Goal: Task Accomplishment & Management: Manage account settings

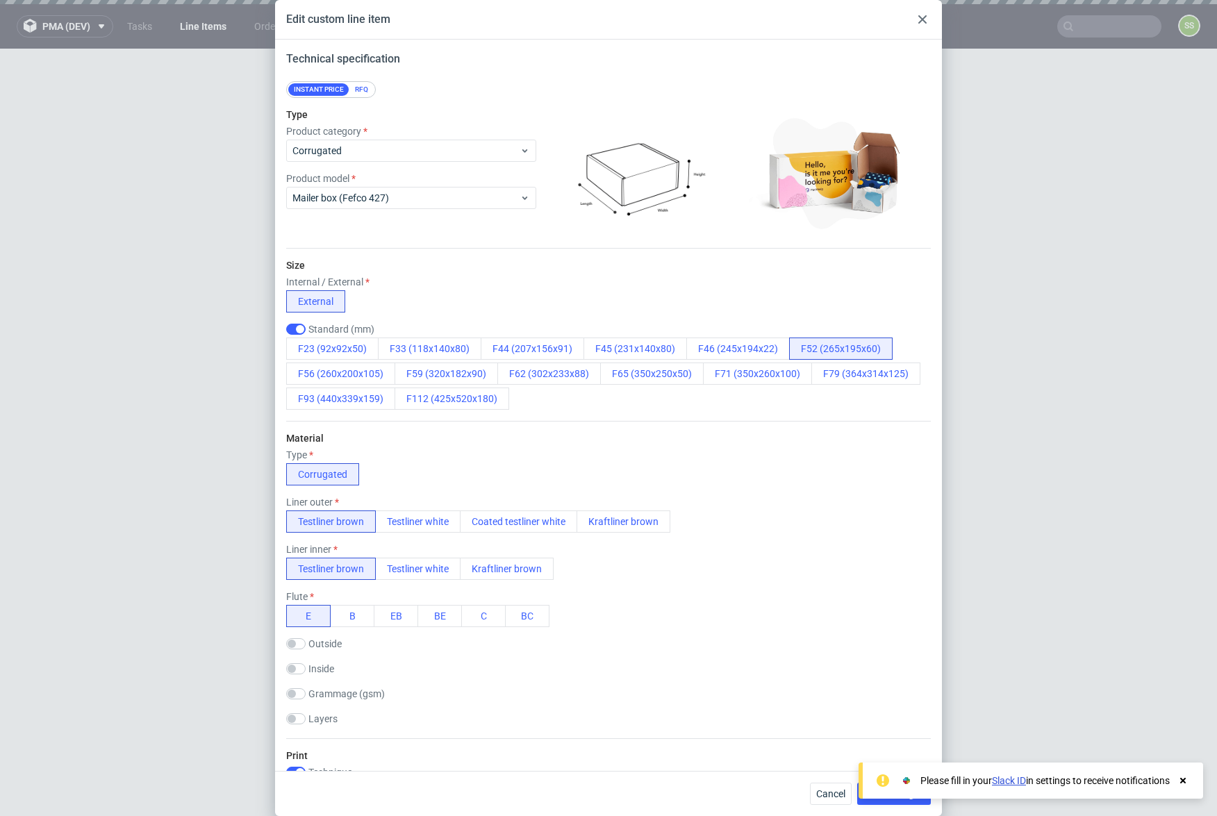
scroll to position [375, 0]
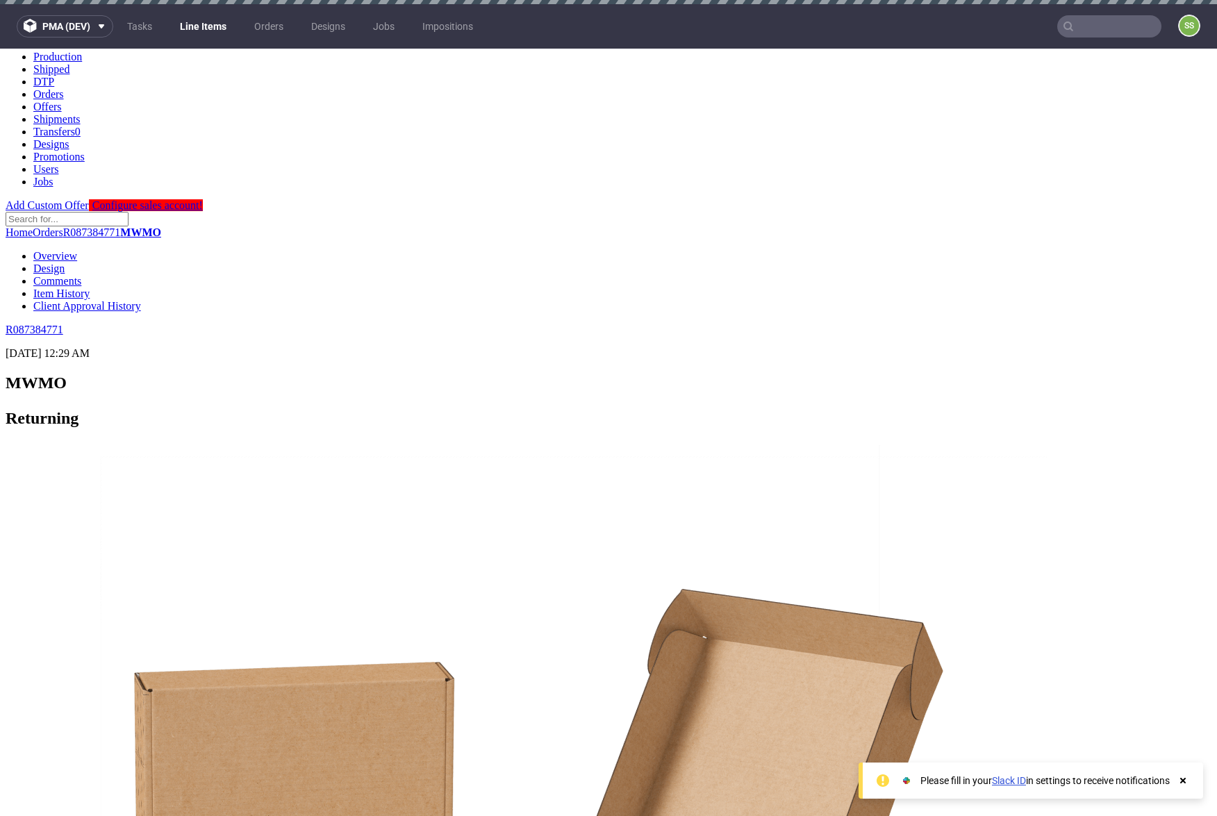
scroll to position [388, 0]
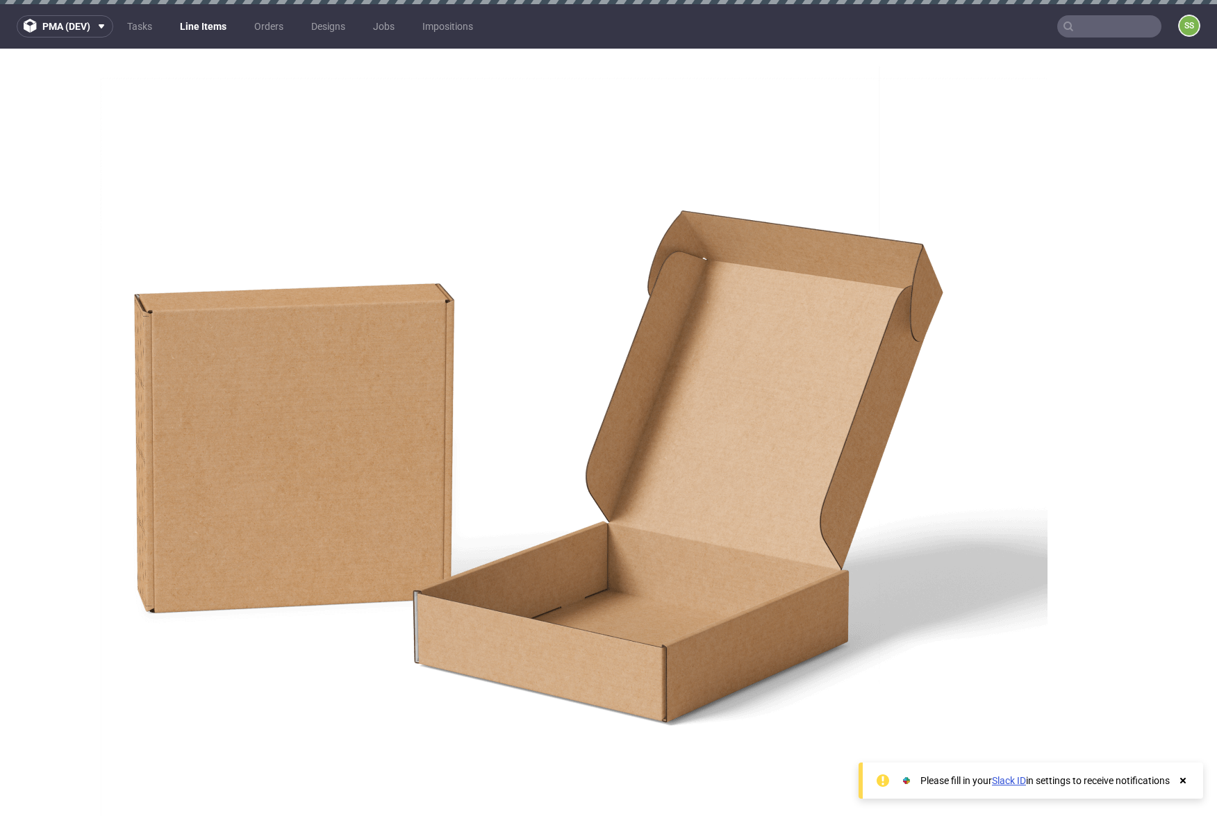
drag, startPoint x: 564, startPoint y: 384, endPoint x: 561, endPoint y: 391, distance: 7.8
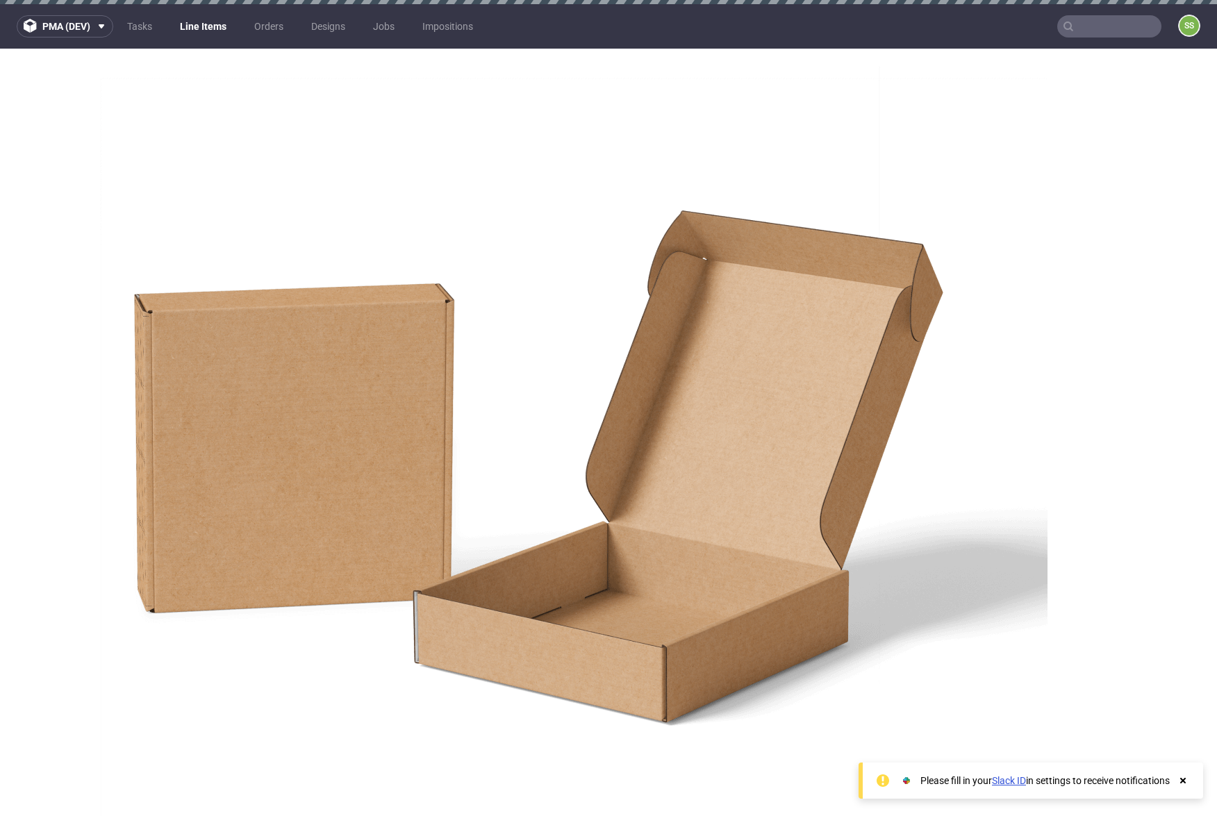
drag, startPoint x: 561, startPoint y: 391, endPoint x: 511, endPoint y: 391, distance: 49.3
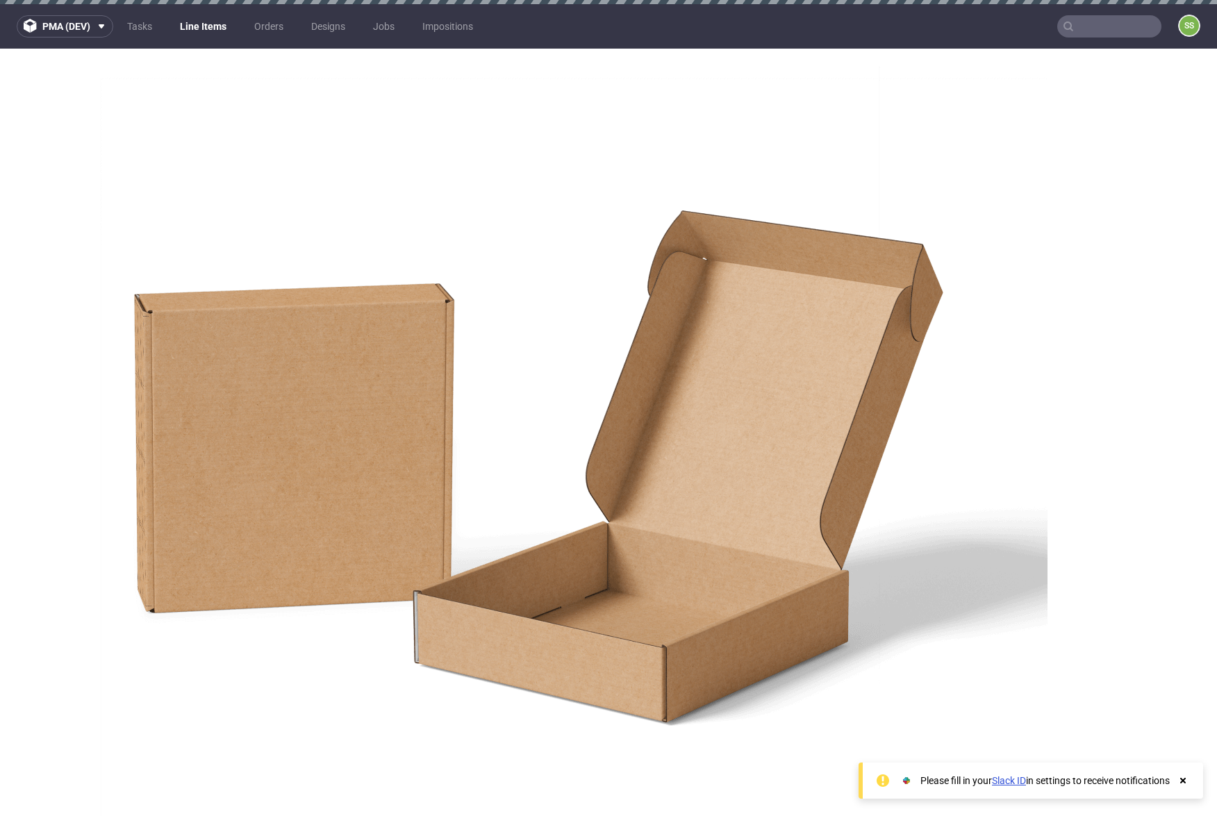
drag, startPoint x: 323, startPoint y: 338, endPoint x: 261, endPoint y: 336, distance: 61.9
drag, startPoint x: 283, startPoint y: 338, endPoint x: 274, endPoint y: 337, distance: 9.8
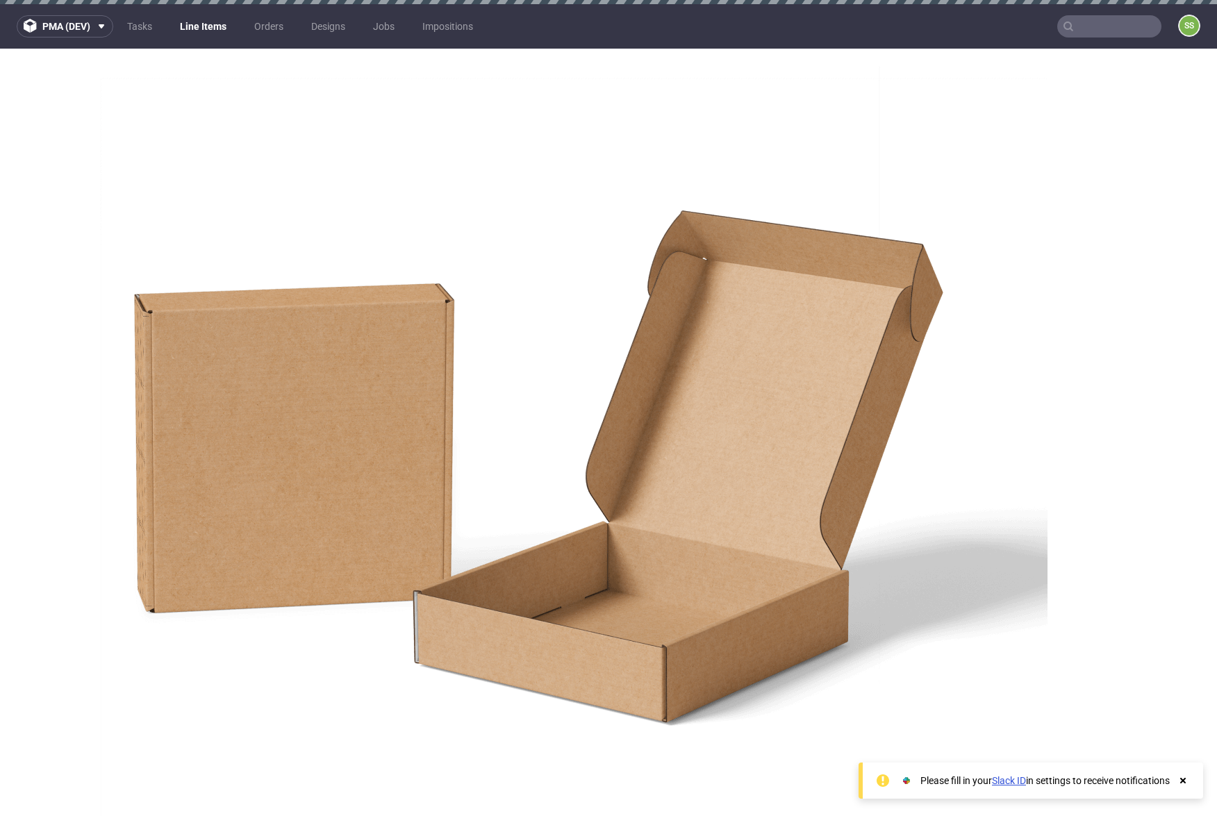
drag, startPoint x: 239, startPoint y: 333, endPoint x: 324, endPoint y: 331, distance: 84.8
copy td "Supplier Deadline"
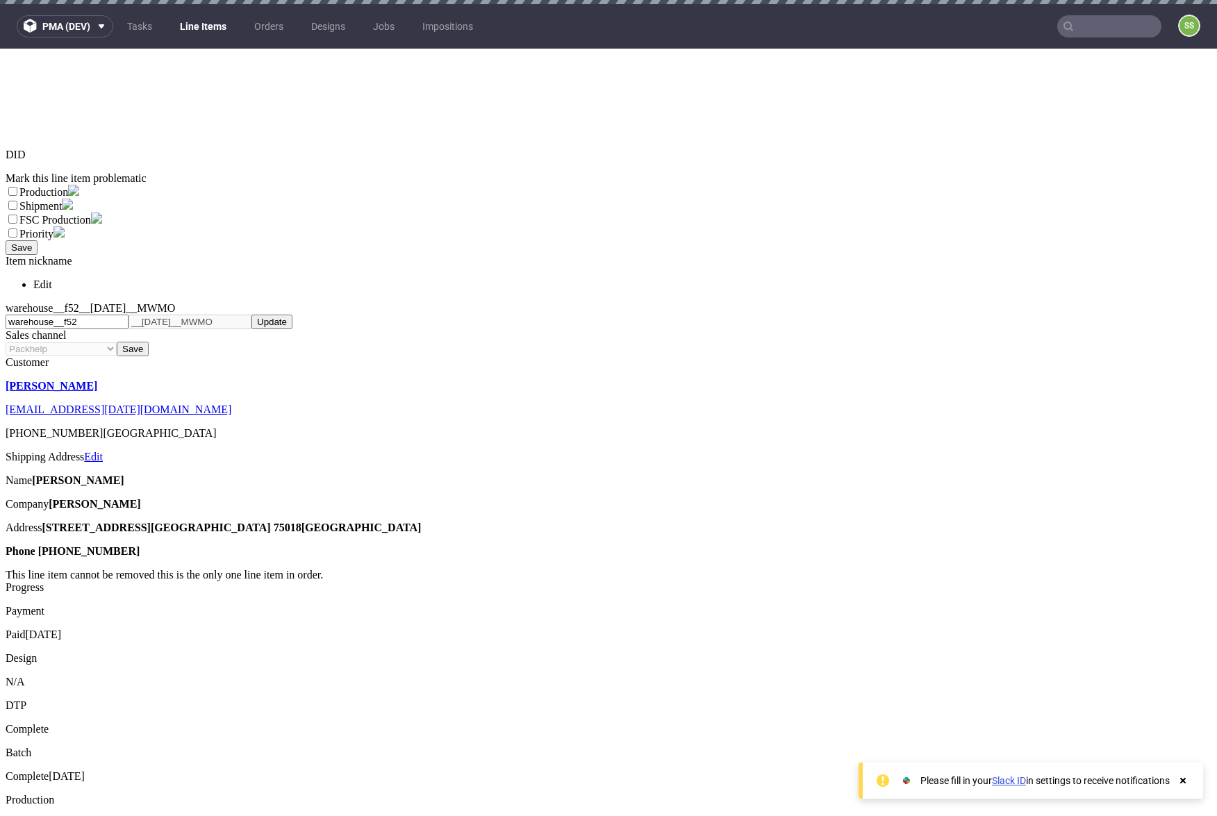
scroll to position [1238, 0]
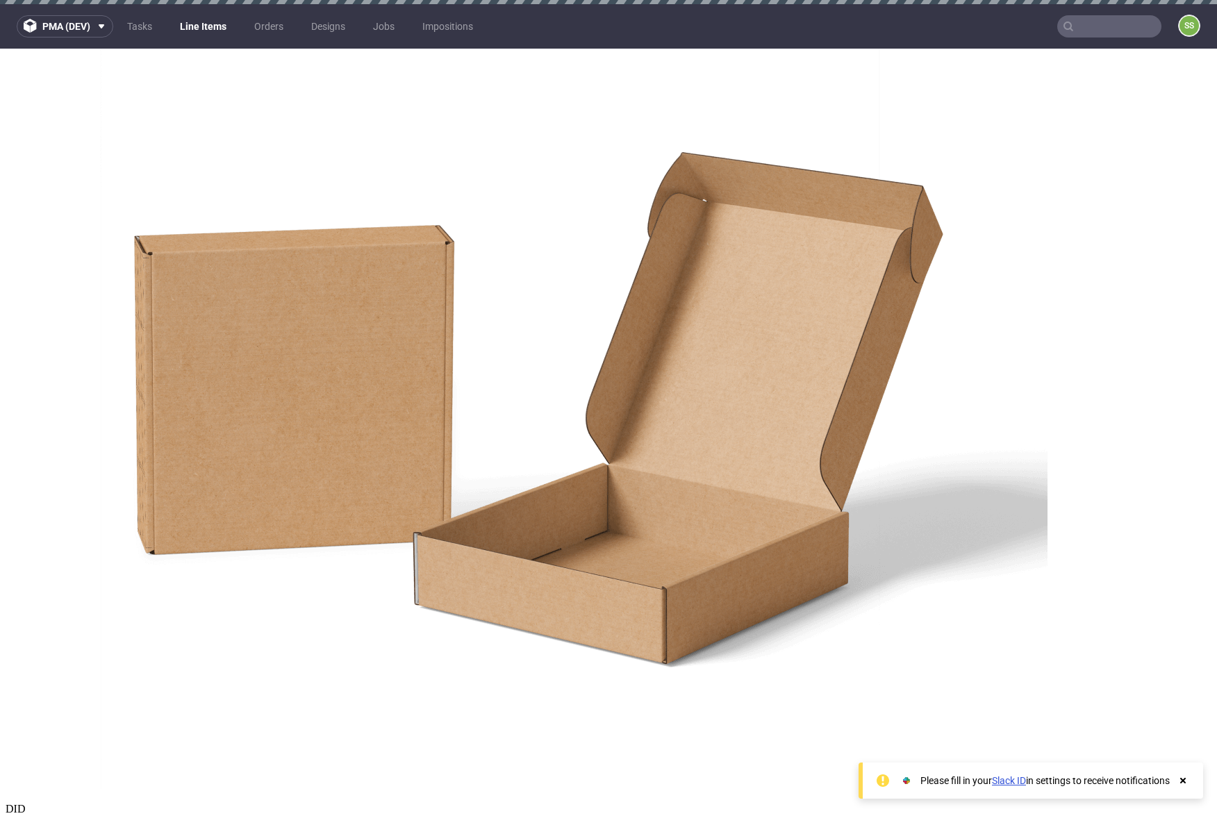
scroll to position [188, 0]
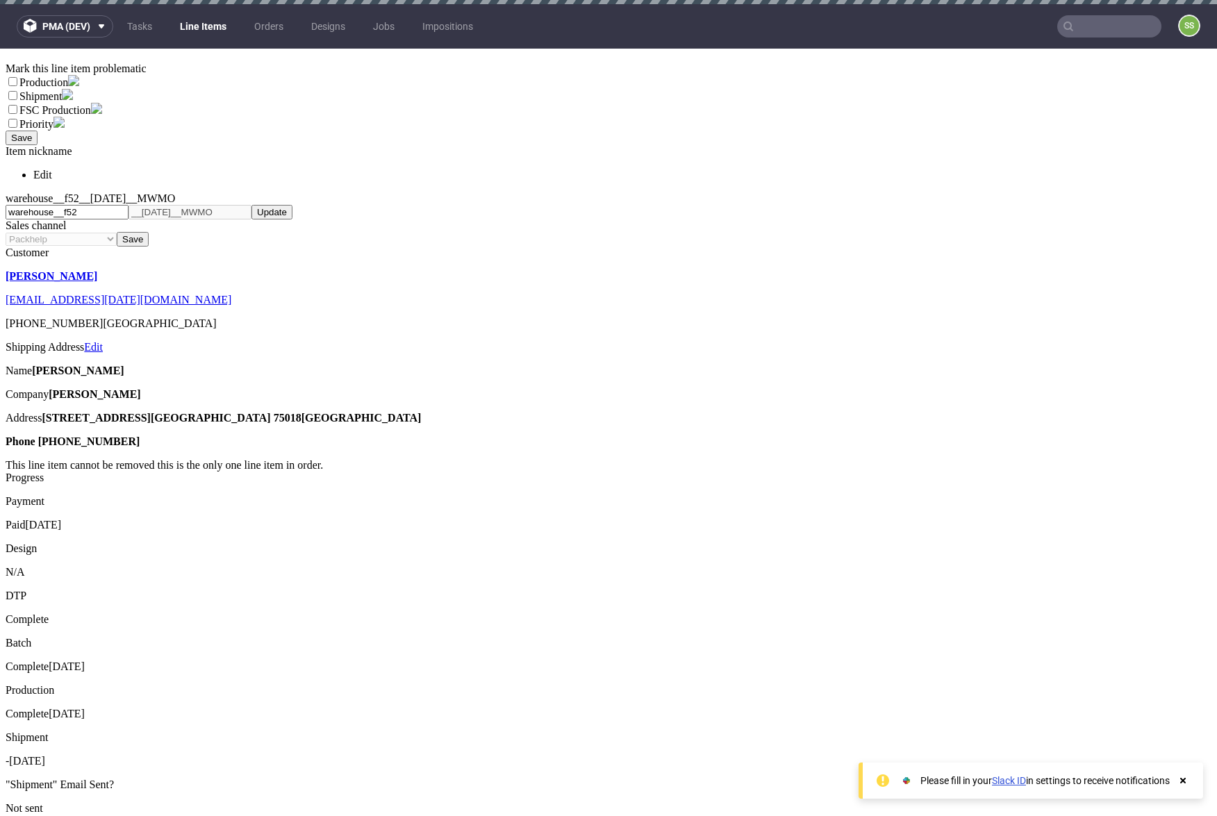
scroll to position [1398, 0]
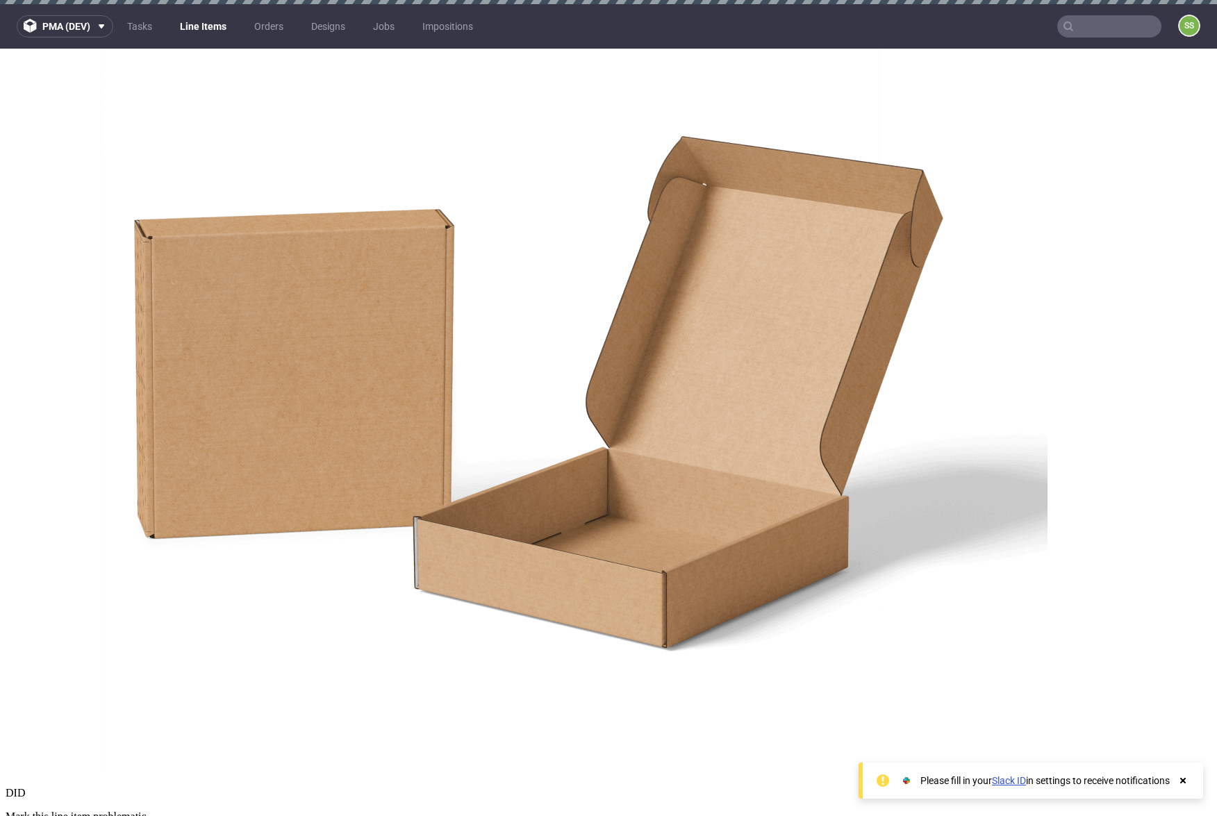
scroll to position [431, 0]
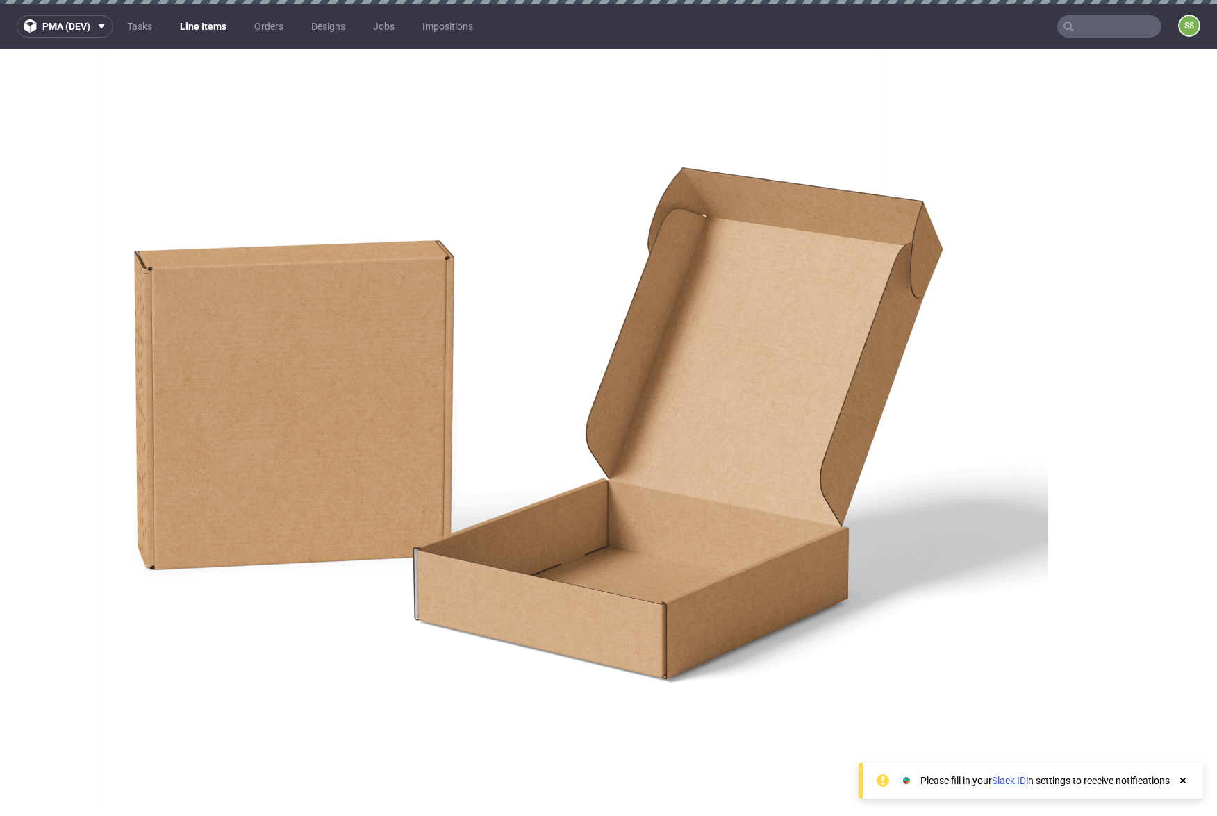
drag, startPoint x: 545, startPoint y: 428, endPoint x: 491, endPoint y: 419, distance: 54.9
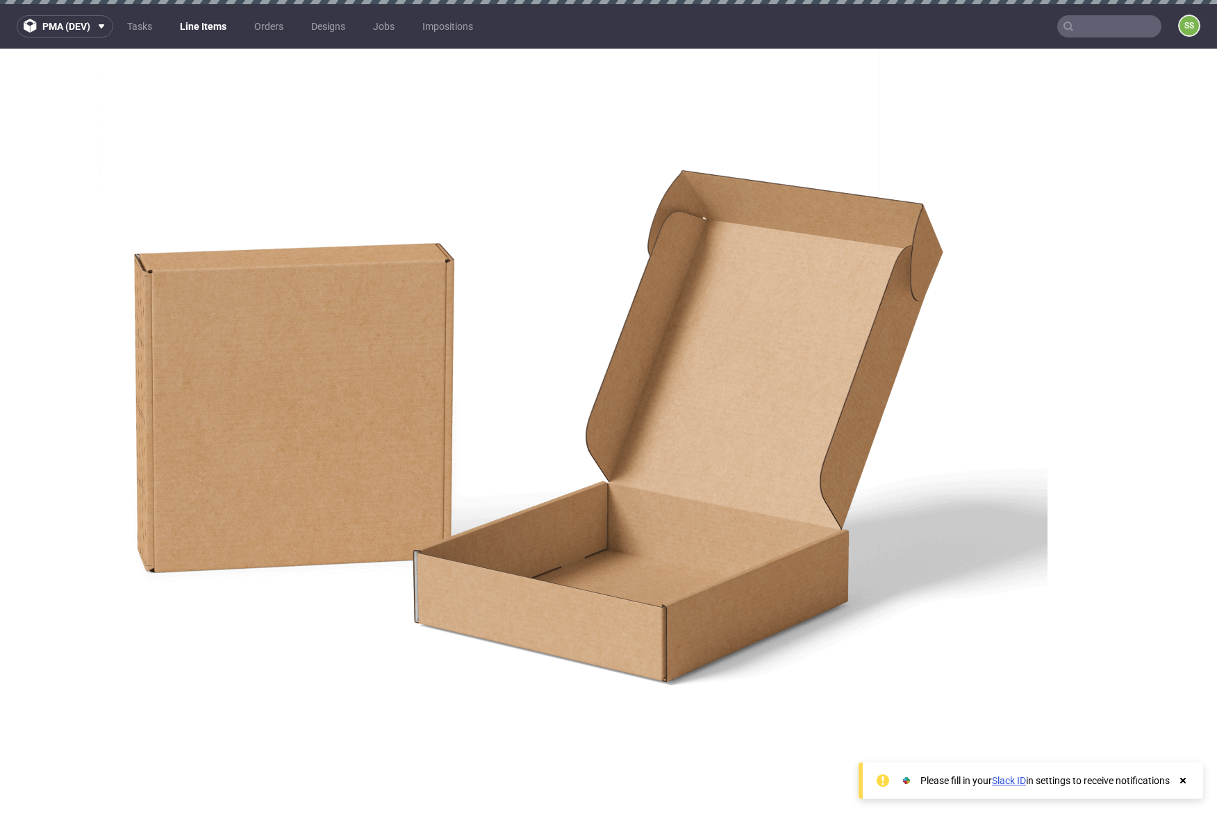
scroll to position [427, 0]
drag, startPoint x: 253, startPoint y: 290, endPoint x: 459, endPoint y: 286, distance: 206.4
drag, startPoint x: 256, startPoint y: 224, endPoint x: 392, endPoint y: 231, distance: 135.7
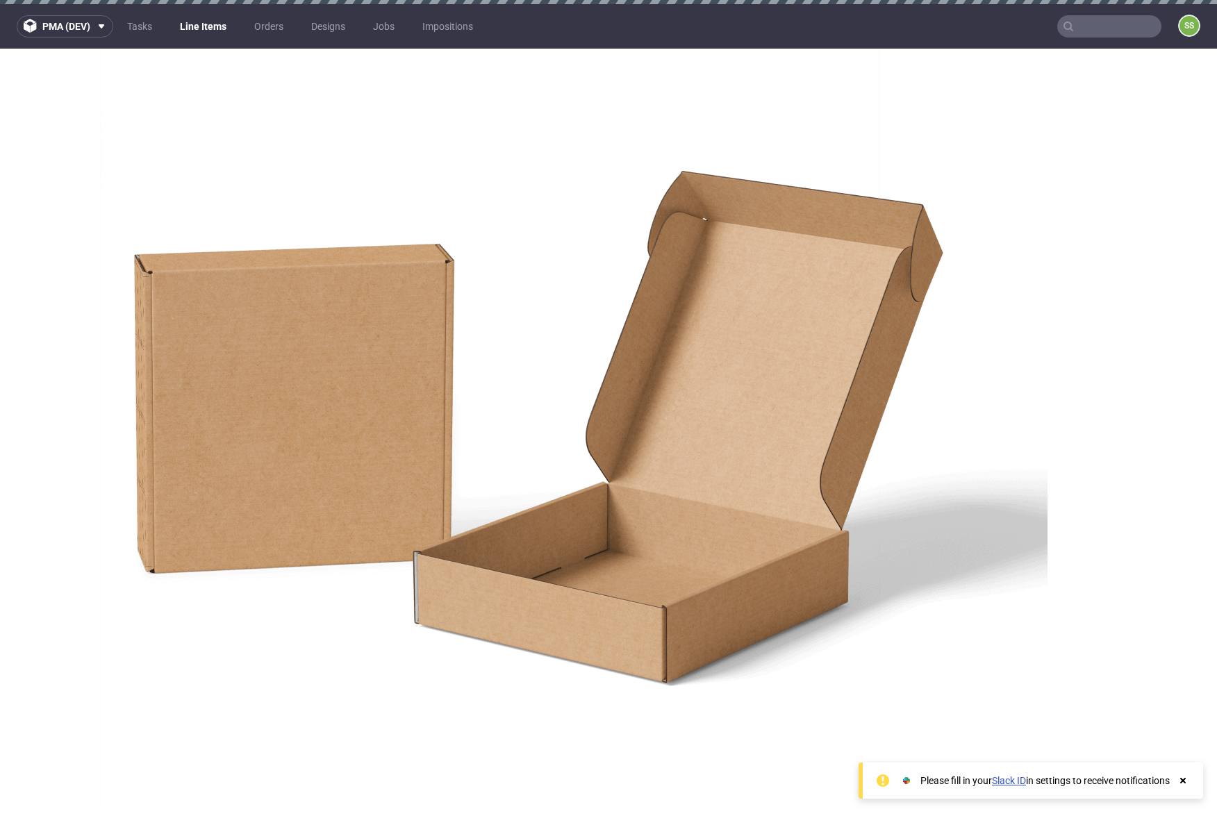
scroll to position [390, 0]
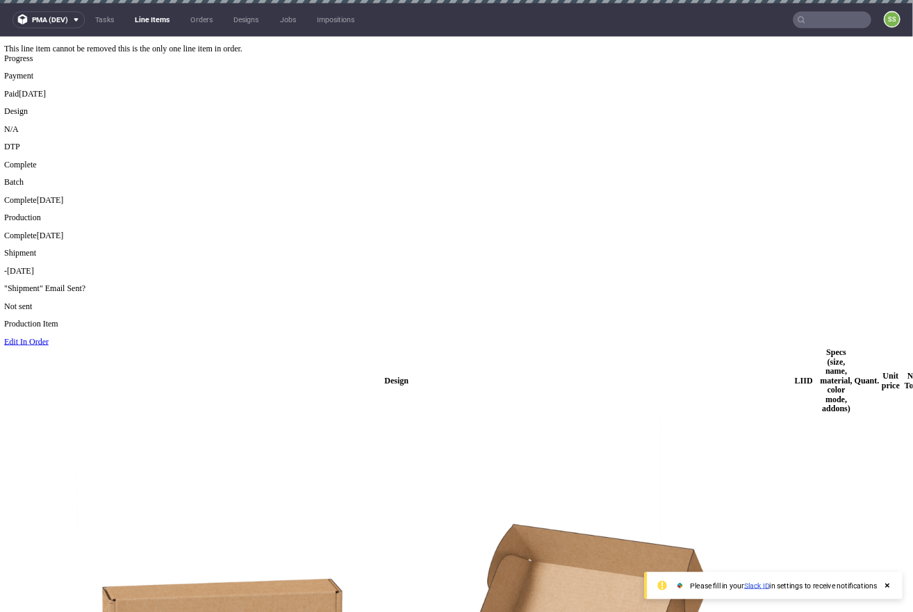
scroll to position [8, 0]
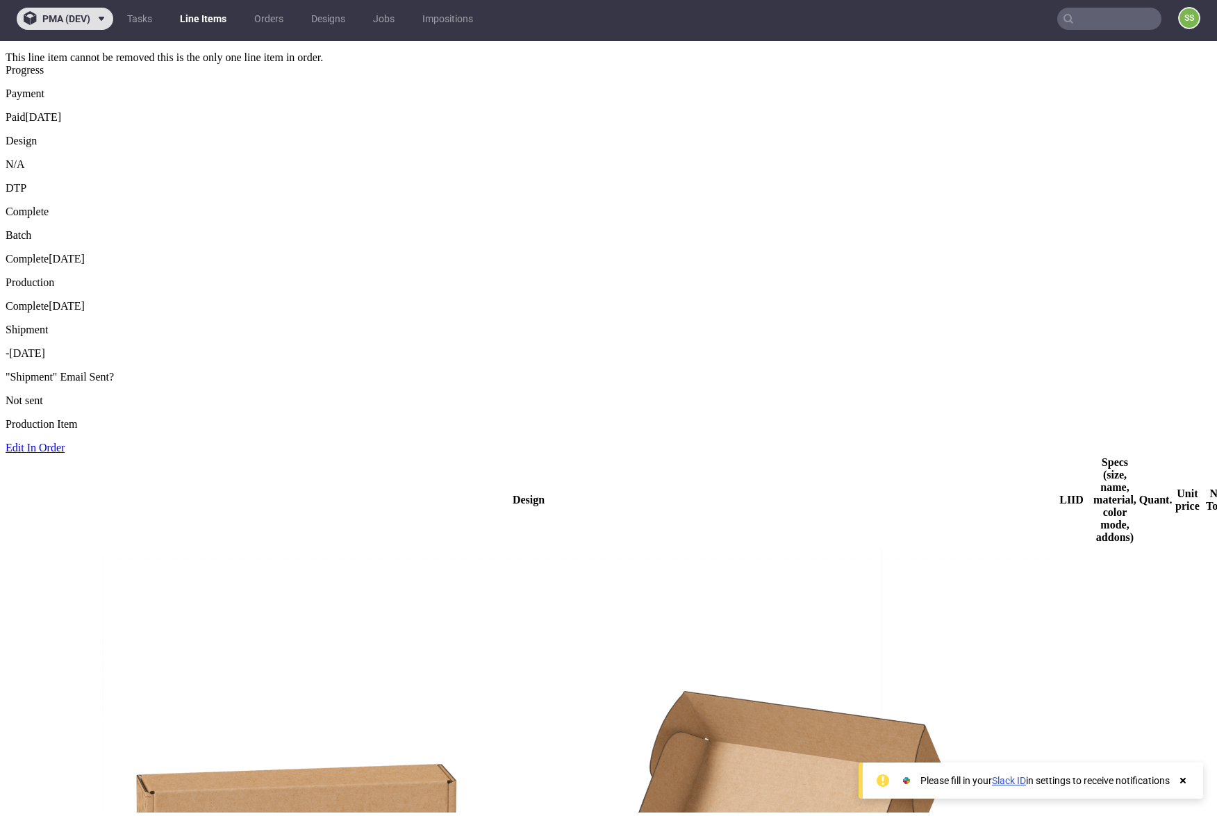
click at [75, 28] on button "pma (dev)" at bounding box center [65, 19] width 97 height 22
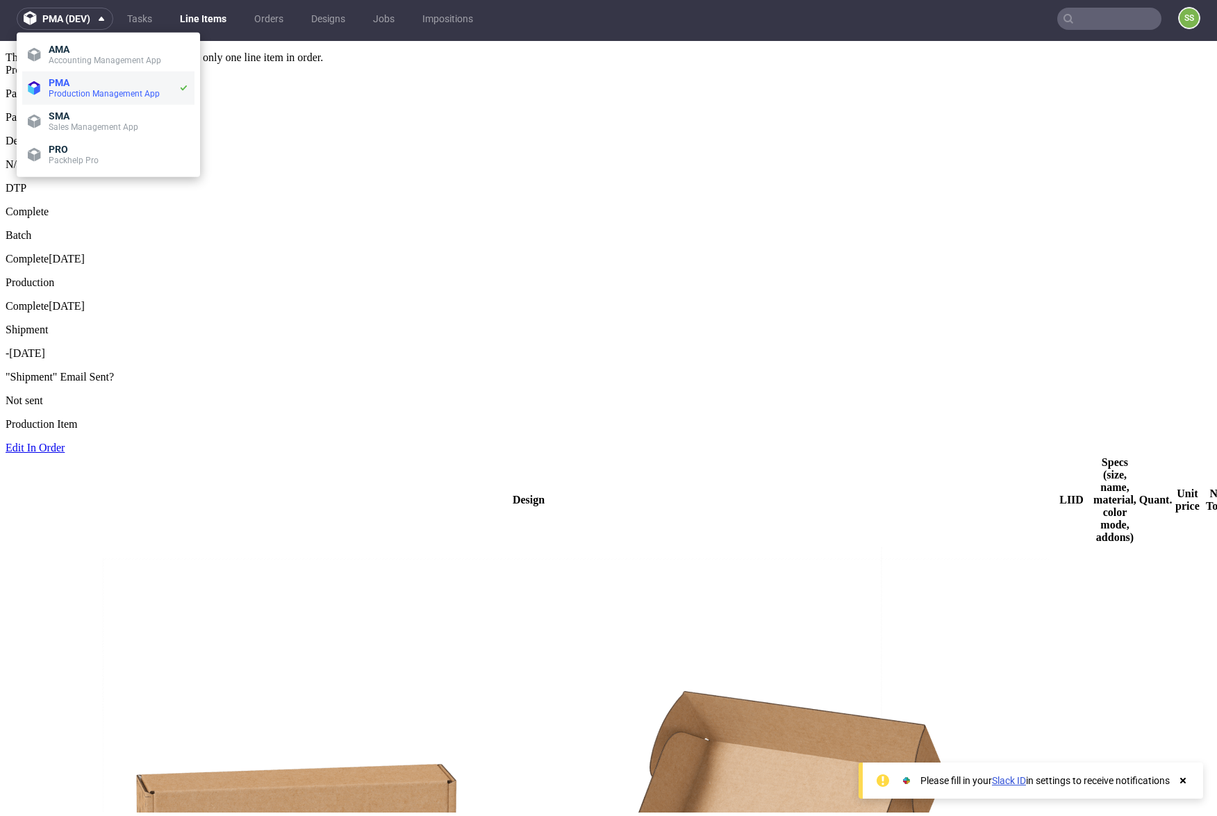
click at [85, 88] on span "Production Management App" at bounding box center [114, 93] width 130 height 11
drag, startPoint x: 194, startPoint y: 216, endPoint x: 206, endPoint y: 170, distance: 47.4
click at [219, 21] on link "Line Items" at bounding box center [203, 19] width 63 height 22
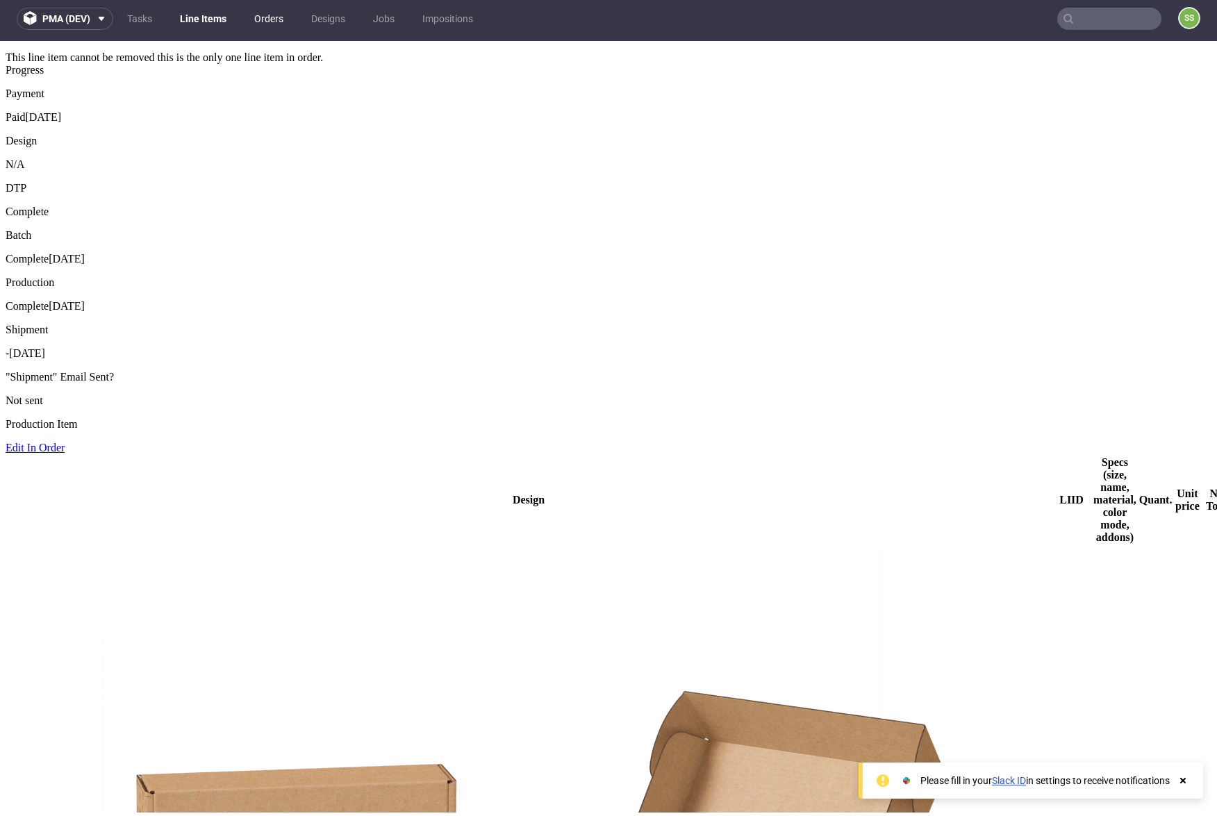
click at [268, 17] on link "Orders" at bounding box center [269, 19] width 46 height 22
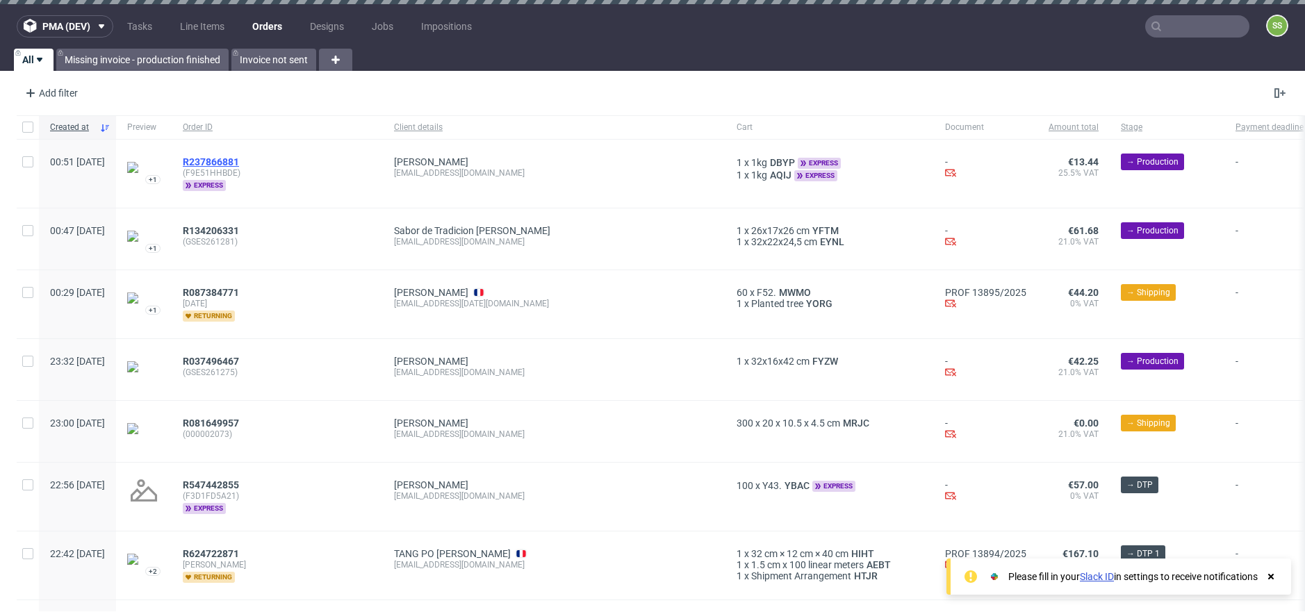
click at [234, 158] on span "R237866881" at bounding box center [211, 161] width 56 height 11
click at [239, 230] on span "R134206331" at bounding box center [211, 230] width 56 height 11
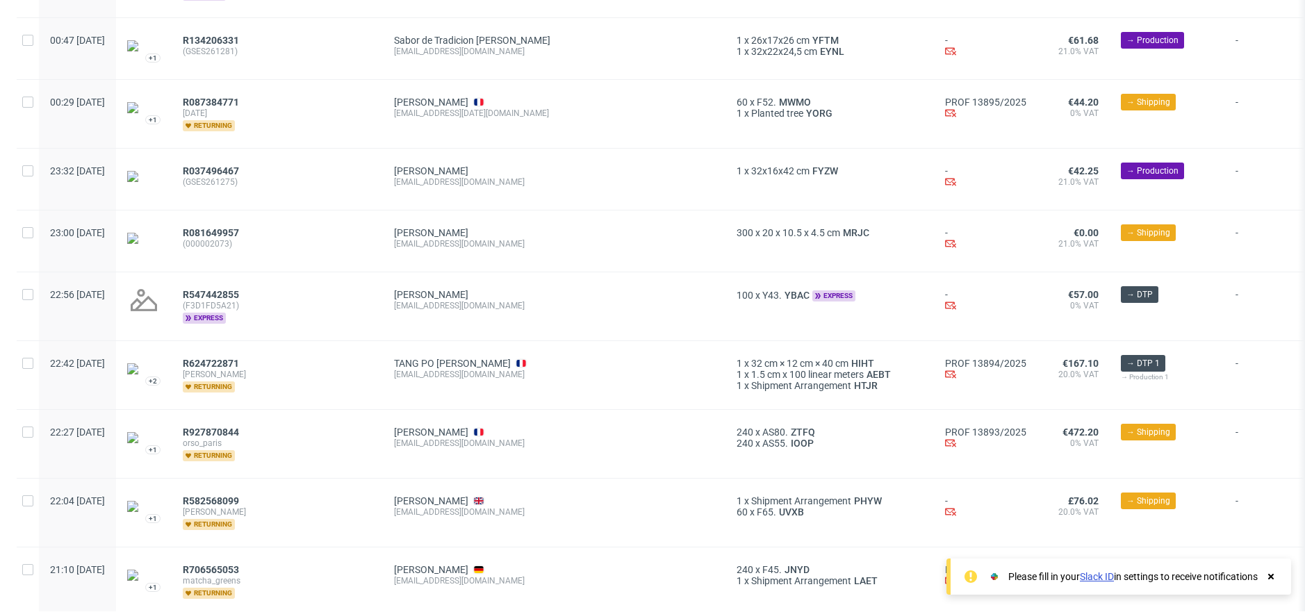
scroll to position [280, 0]
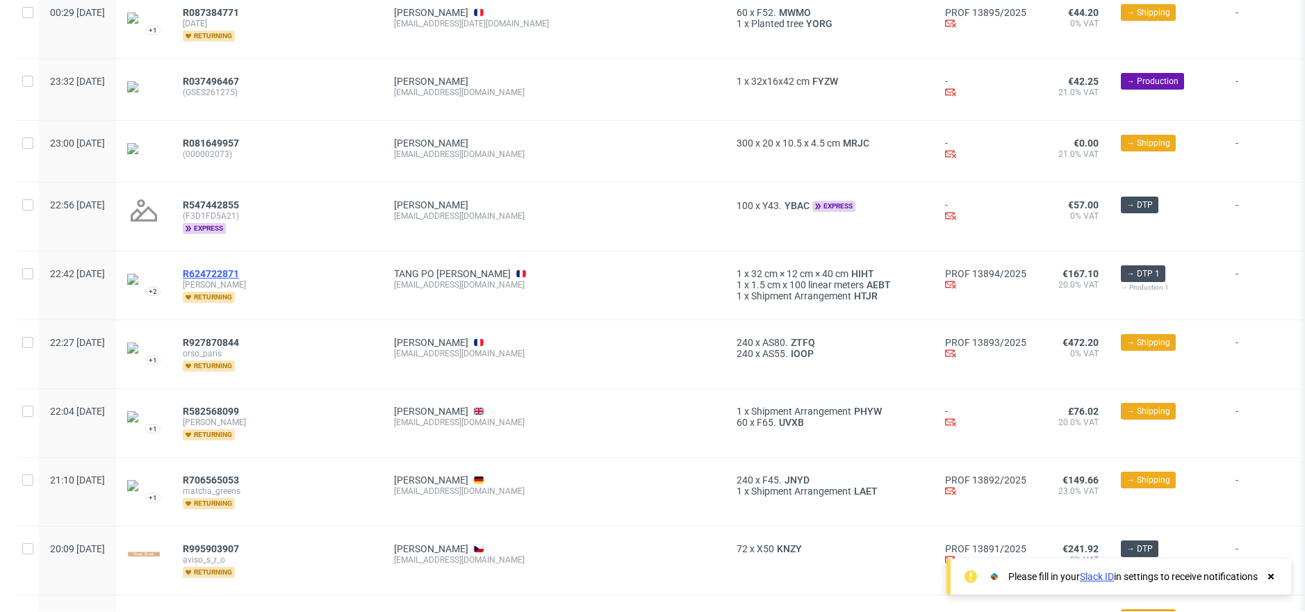
click at [239, 273] on span "R624722871" at bounding box center [211, 273] width 56 height 11
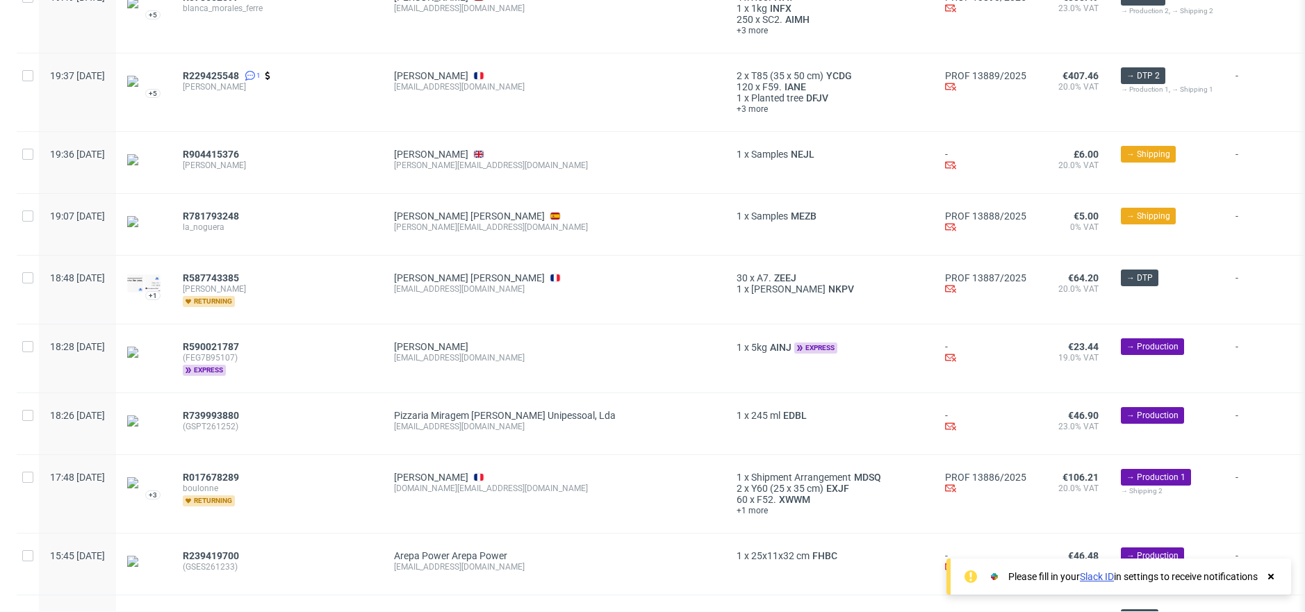
scroll to position [1437, 0]
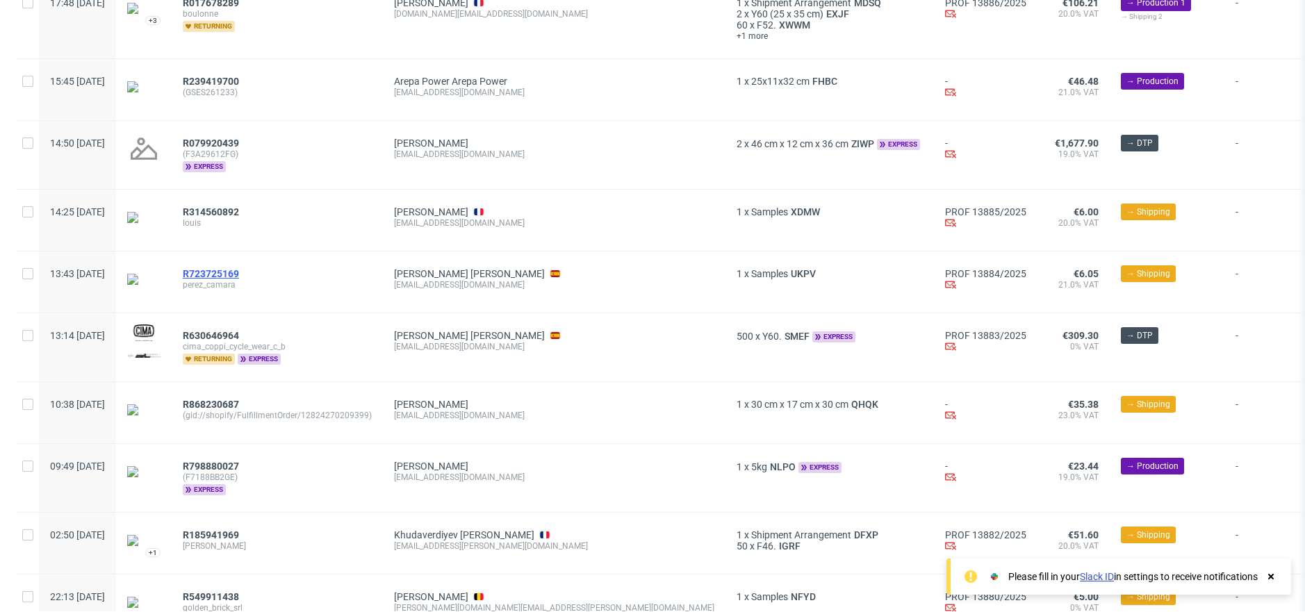
click at [239, 279] on span "R723725169" at bounding box center [211, 273] width 56 height 11
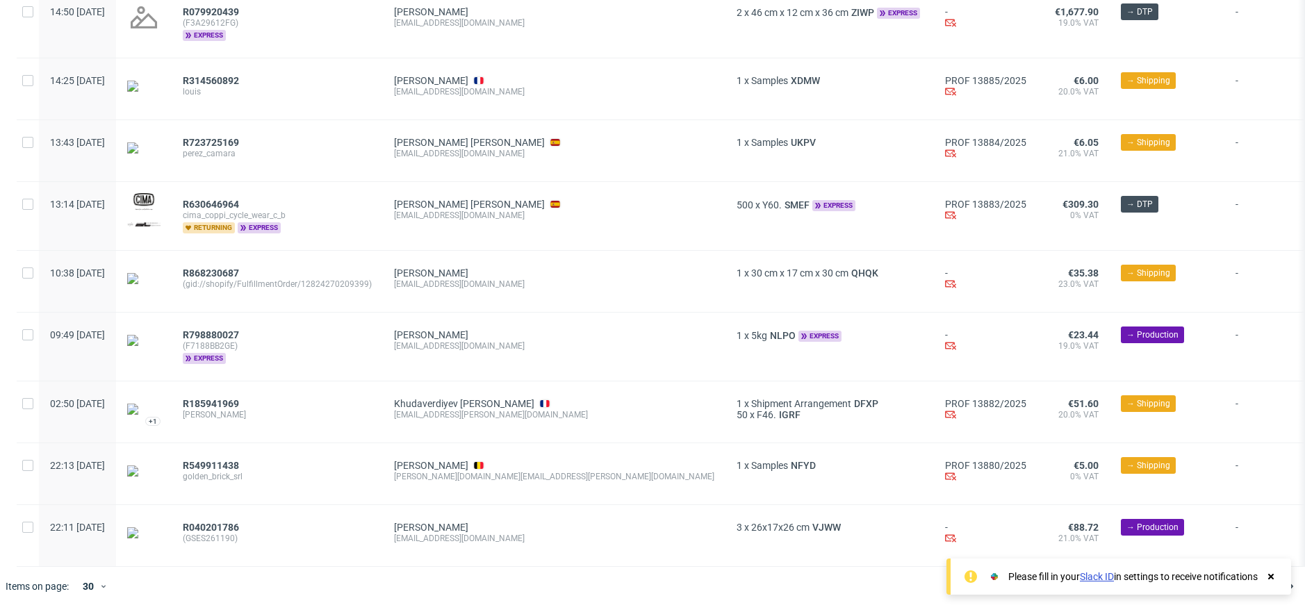
scroll to position [1608, 0]
click at [239, 329] on span "R798880027" at bounding box center [211, 334] width 56 height 11
click at [239, 460] on span "R549911438" at bounding box center [211, 465] width 56 height 11
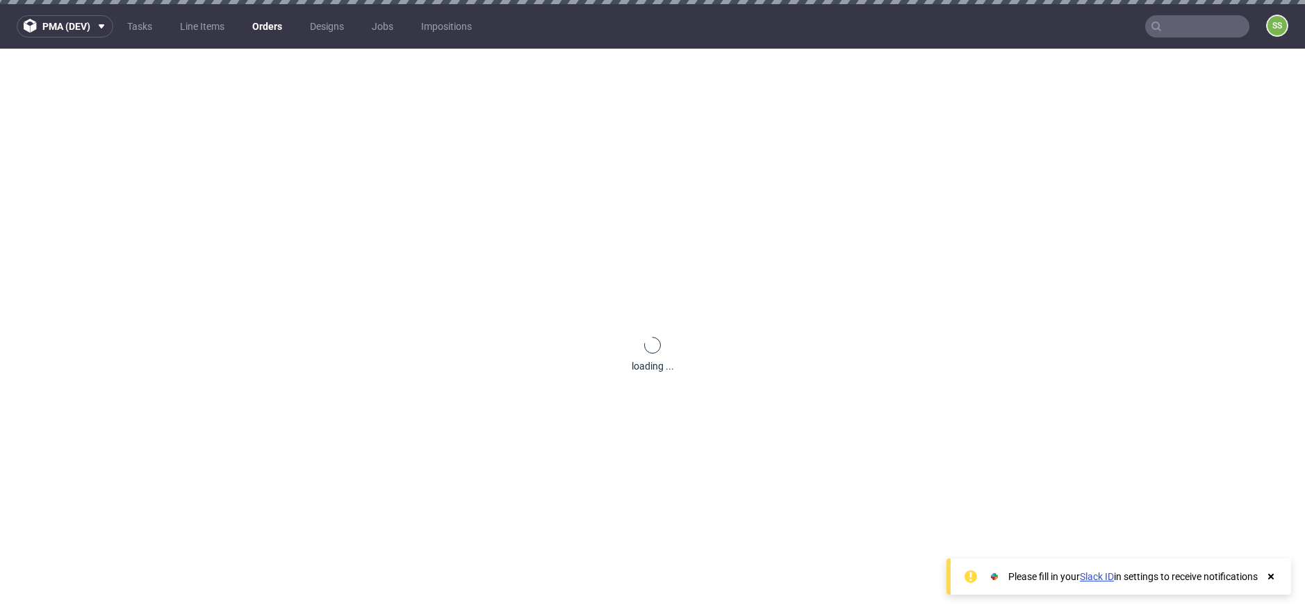
click at [1272, 575] on use at bounding box center [1271, 577] width 6 height 6
